Goal: Information Seeking & Learning: Learn about a topic

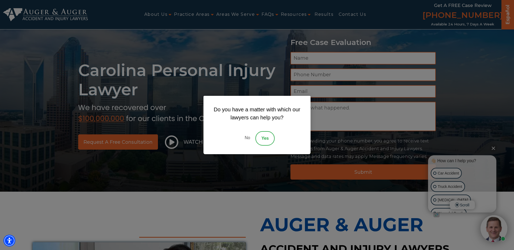
click at [246, 135] on link "No" at bounding box center [247, 138] width 16 height 14
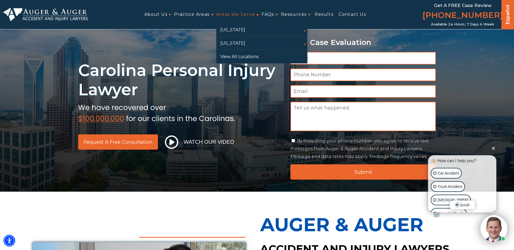
click at [250, 15] on link "Areas We Serve" at bounding box center [235, 15] width 39 height 12
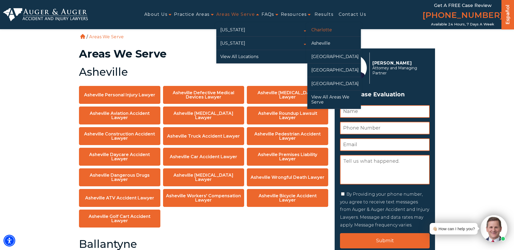
click at [340, 30] on link "Charlotte" at bounding box center [334, 29] width 54 height 13
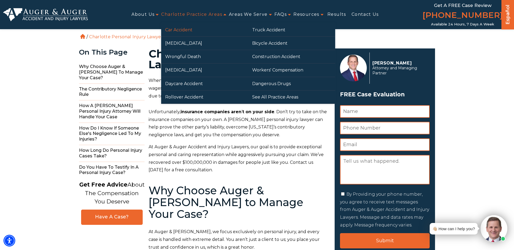
click at [198, 33] on link "Car Accident" at bounding box center [204, 29] width 87 height 13
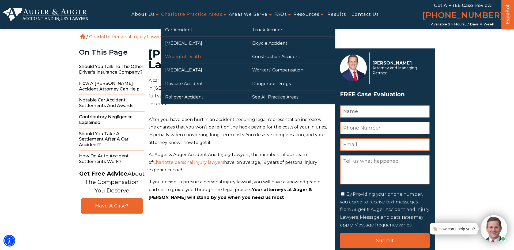
click at [192, 55] on link "Wrongful Death" at bounding box center [204, 56] width 87 height 13
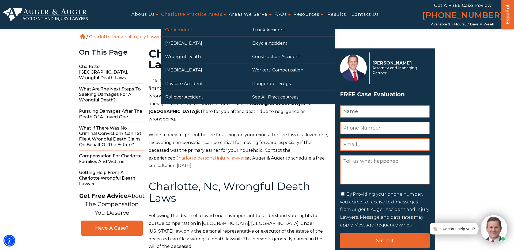
click at [187, 30] on link "Car Accident" at bounding box center [204, 29] width 87 height 13
